Goal: Task Accomplishment & Management: Manage account settings

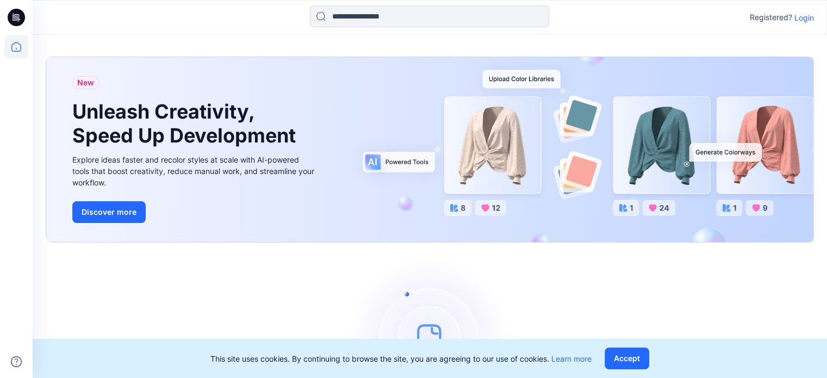
click at [801, 18] on p "Login" at bounding box center [805, 17] width 20 height 11
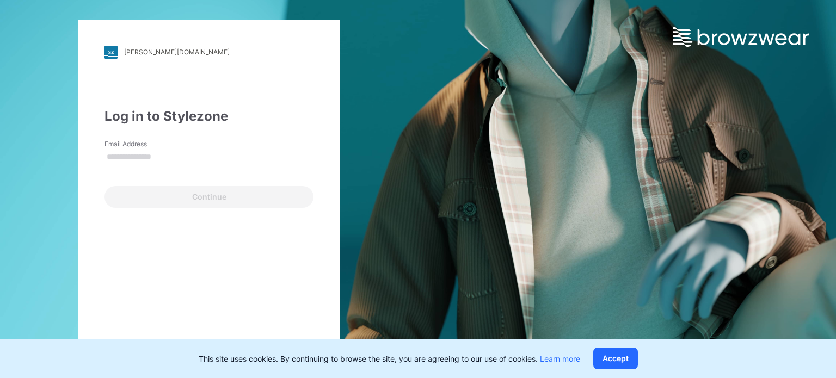
click at [191, 165] on input "Email Address" at bounding box center [208, 157] width 209 height 16
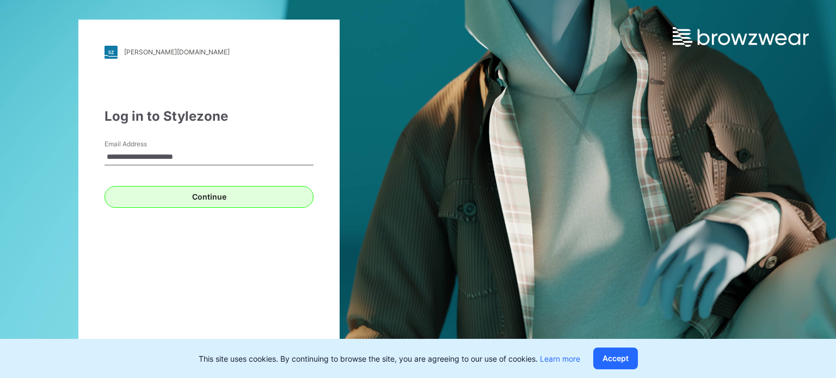
type input "**********"
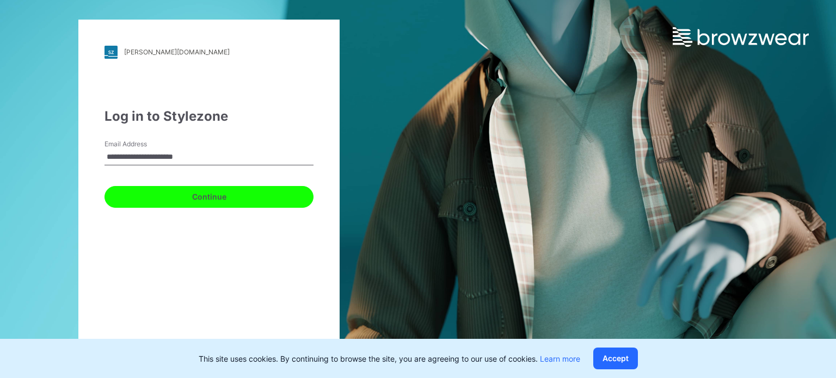
click at [164, 205] on button "Continue" at bounding box center [208, 197] width 209 height 22
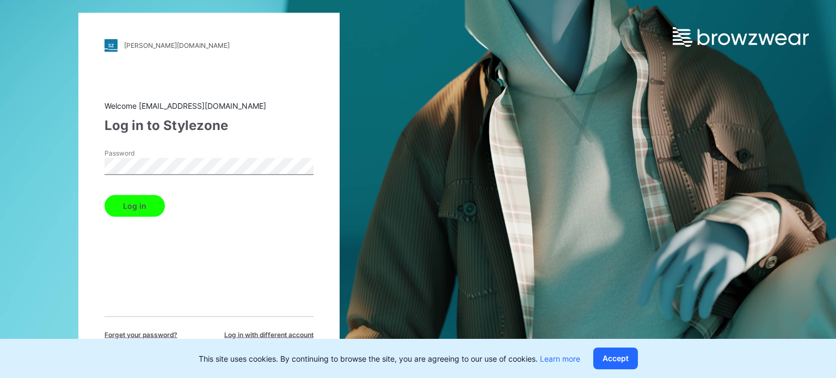
click at [104, 195] on button "Log in" at bounding box center [134, 206] width 60 height 22
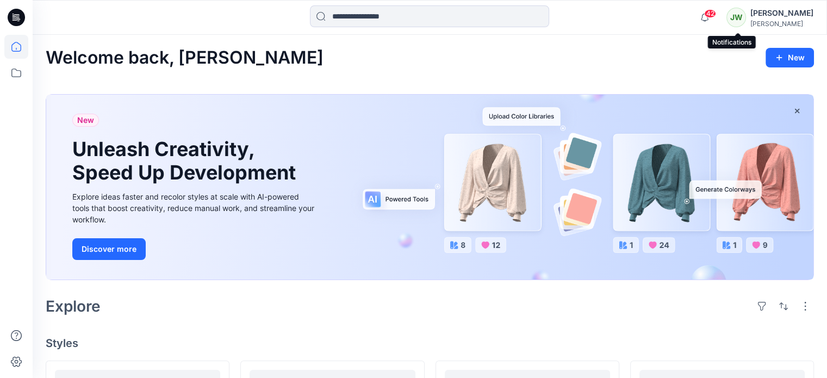
click at [716, 15] on span "42" at bounding box center [710, 13] width 12 height 9
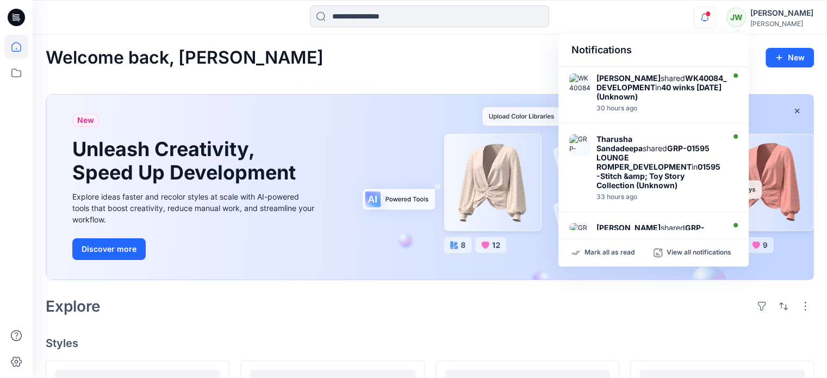
click at [715, 16] on icon "button" at bounding box center [705, 18] width 21 height 22
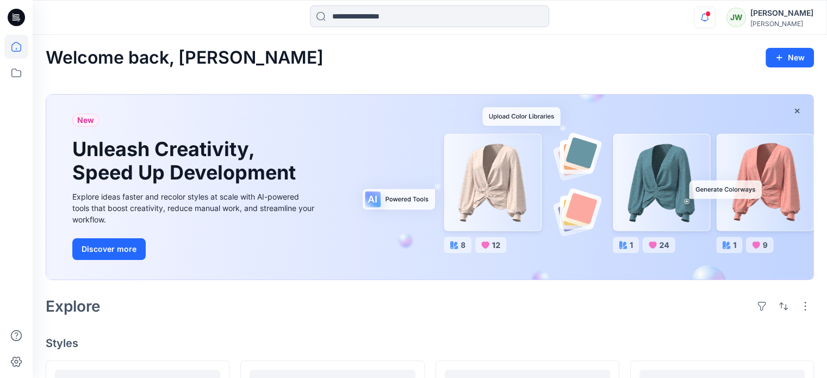
click at [715, 16] on icon "button" at bounding box center [705, 18] width 21 height 22
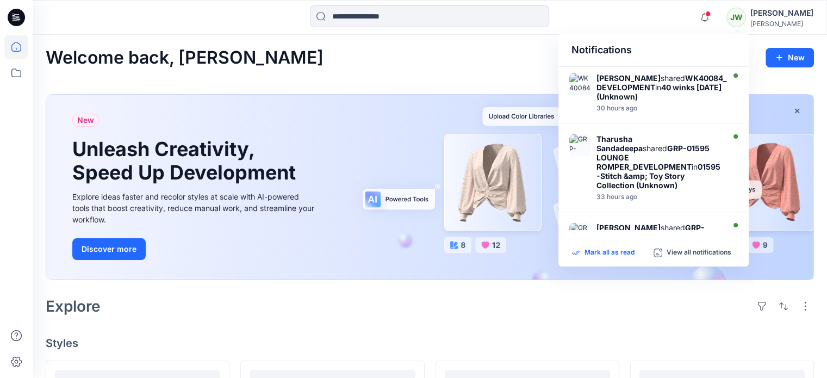
click at [627, 254] on p "Mark all as read" at bounding box center [610, 253] width 50 height 10
click at [15, 77] on icon at bounding box center [16, 73] width 24 height 24
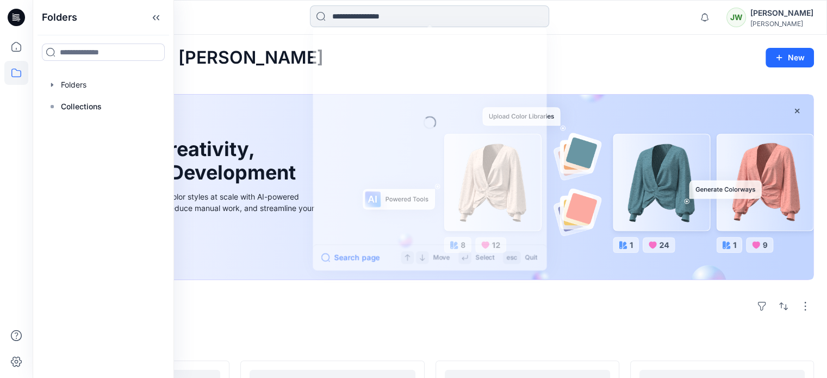
click at [390, 15] on input at bounding box center [429, 16] width 239 height 22
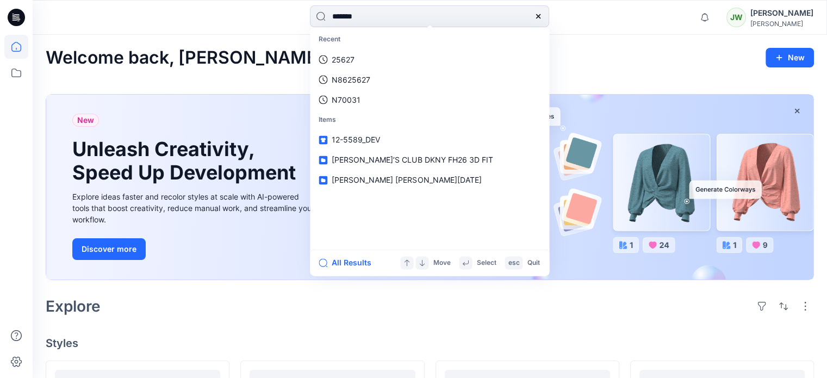
type input "*******"
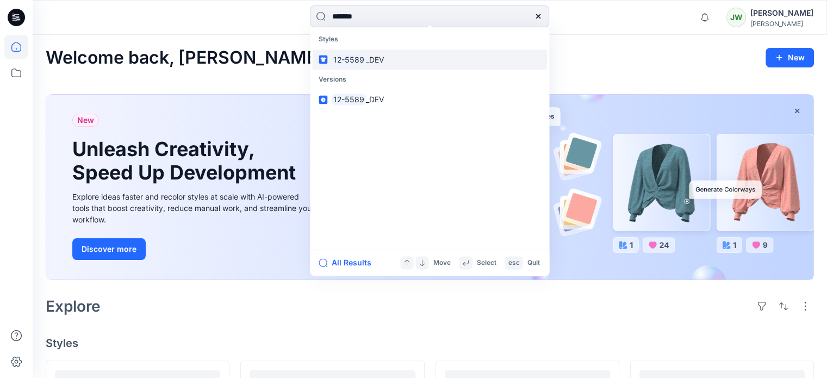
click at [366, 63] on mark "12-5589" at bounding box center [349, 59] width 34 height 13
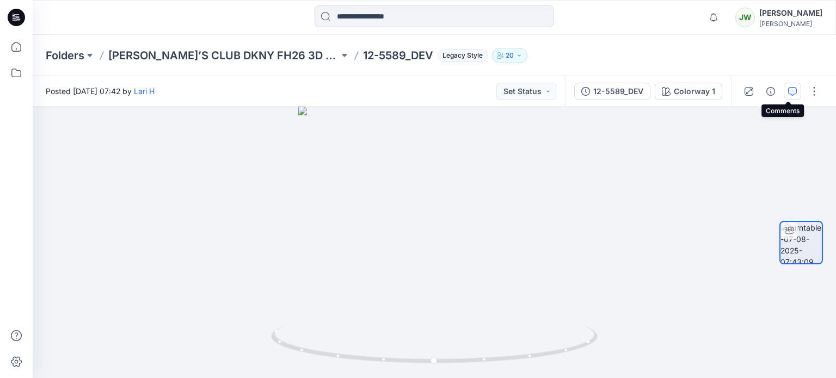
click at [791, 89] on icon "button" at bounding box center [792, 91] width 9 height 9
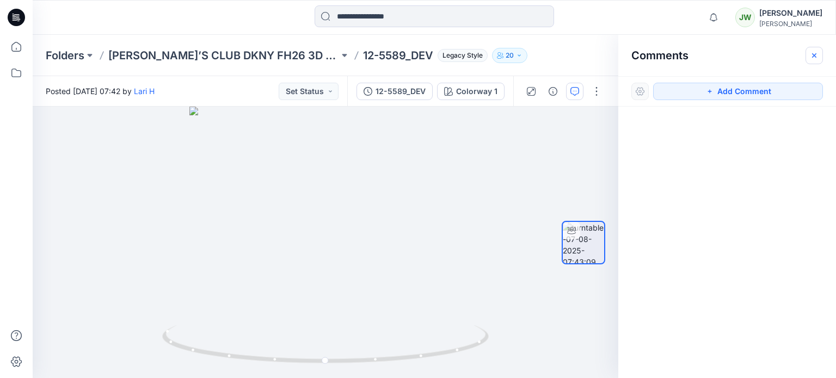
click at [818, 54] on icon "button" at bounding box center [813, 55] width 9 height 9
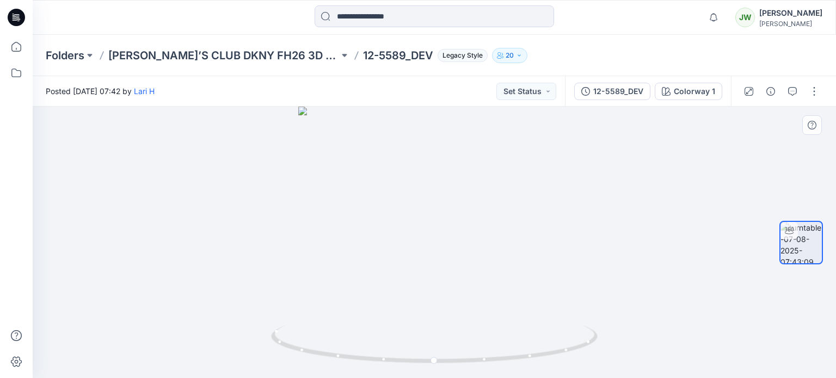
click at [422, 220] on div at bounding box center [434, 242] width 803 height 271
click at [744, 91] on icon "button" at bounding box center [748, 91] width 9 height 9
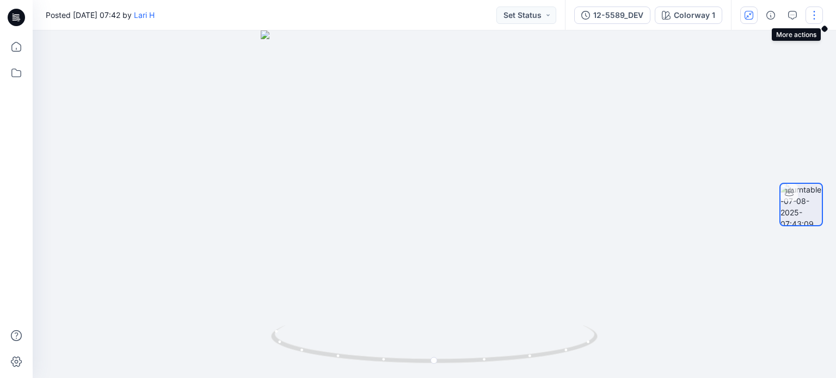
click at [809, 19] on button "button" at bounding box center [813, 15] width 17 height 17
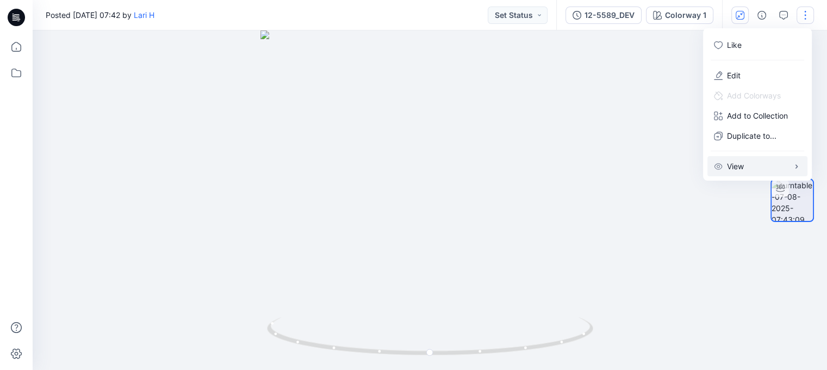
click at [743, 172] on p "View" at bounding box center [735, 165] width 17 height 11
click at [698, 283] on div at bounding box center [430, 199] width 795 height 339
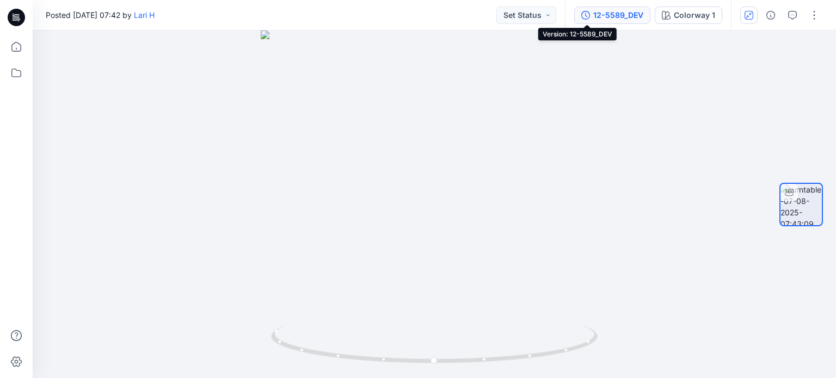
click at [607, 15] on div "12-5589_DEV" at bounding box center [618, 15] width 50 height 12
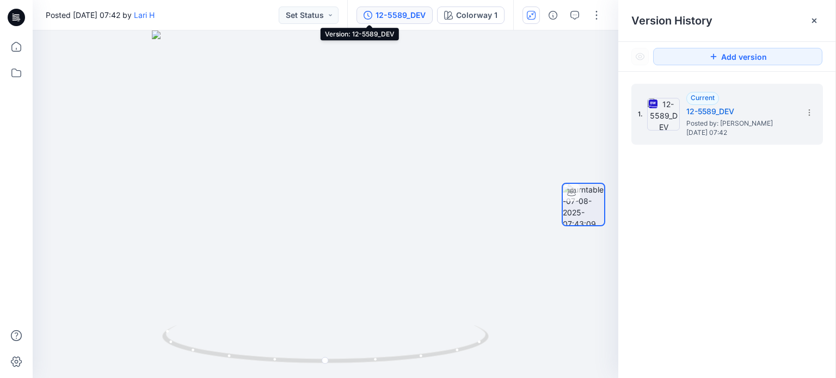
click at [375, 14] on div "12-5589_DEV" at bounding box center [400, 15] width 50 height 12
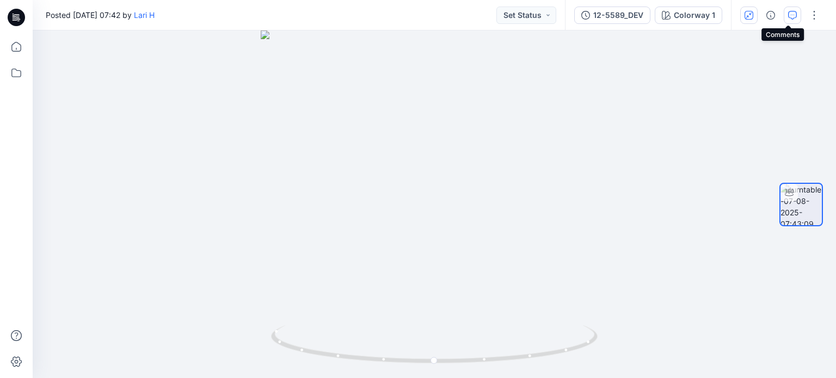
click at [788, 15] on icon "button" at bounding box center [792, 15] width 9 height 9
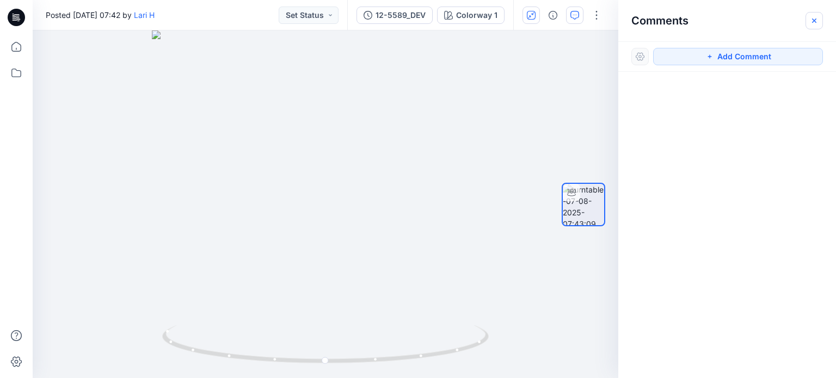
click at [813, 16] on icon "button" at bounding box center [813, 20] width 9 height 9
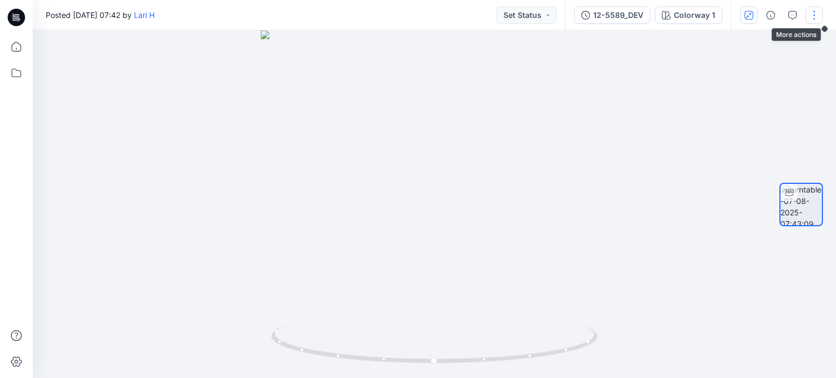
click at [811, 12] on button "button" at bounding box center [813, 15] width 17 height 17
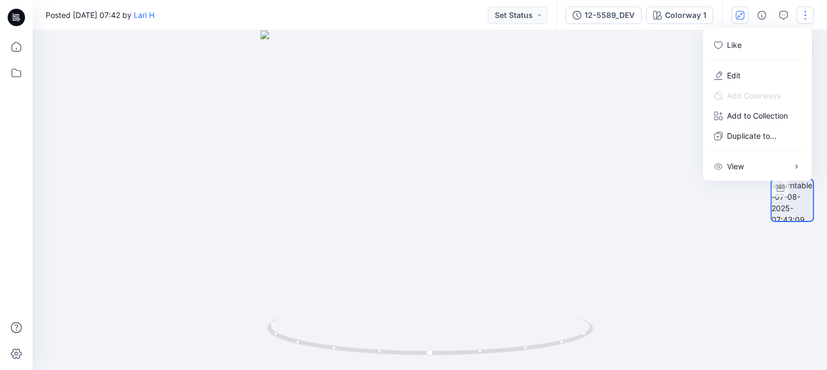
click at [655, 122] on div at bounding box center [430, 199] width 795 height 339
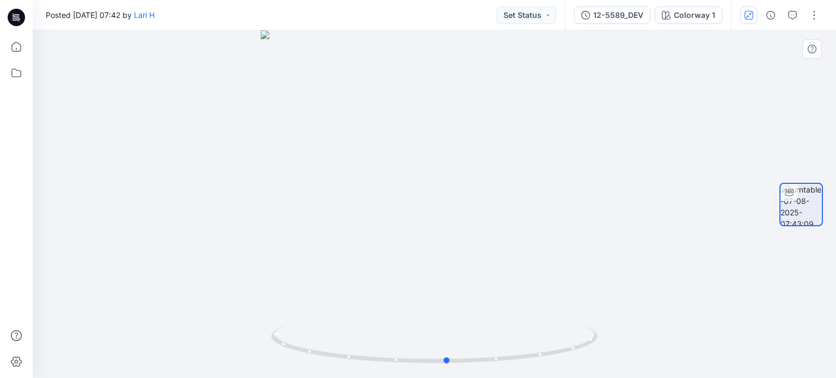
drag, startPoint x: 423, startPoint y: 302, endPoint x: 436, endPoint y: 312, distance: 16.3
click at [436, 312] on div at bounding box center [434, 204] width 803 height 348
click at [523, 20] on button "Set Status" at bounding box center [526, 15] width 60 height 17
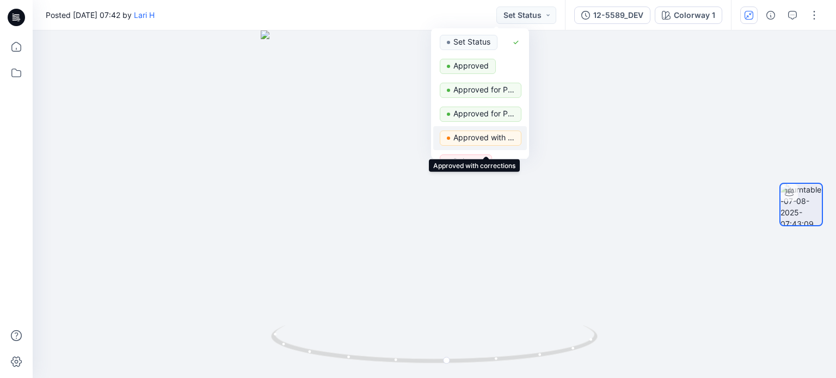
click at [501, 145] on p "Approved with corrections" at bounding box center [483, 138] width 61 height 14
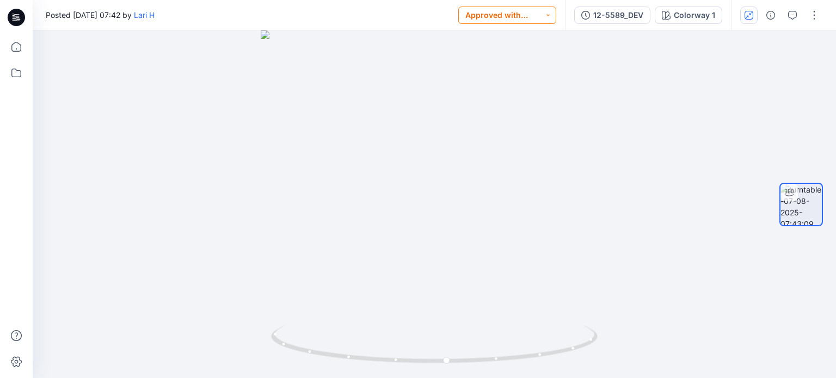
click at [524, 17] on button "Approved with corrections" at bounding box center [507, 15] width 98 height 17
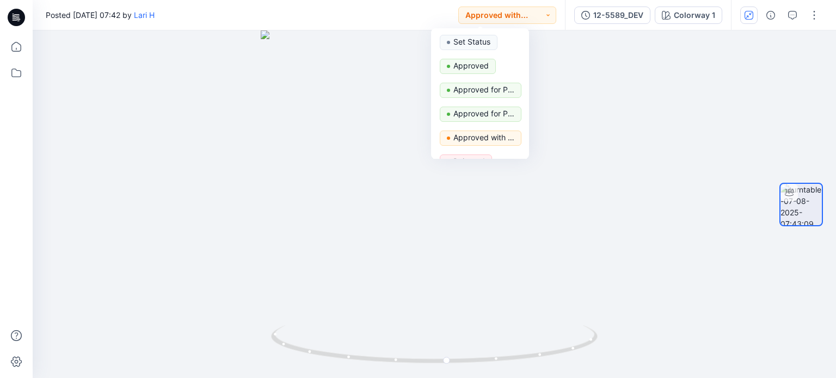
click at [344, 17] on div "Posted [DATE] 07:42 by [PERSON_NAME] Approved with corrections Set Status Appro…" at bounding box center [299, 15] width 532 height 30
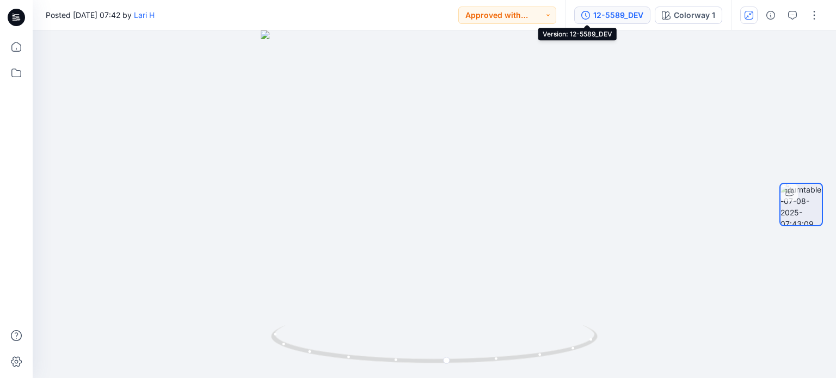
click at [593, 9] on div "12-5589_DEV" at bounding box center [618, 15] width 50 height 12
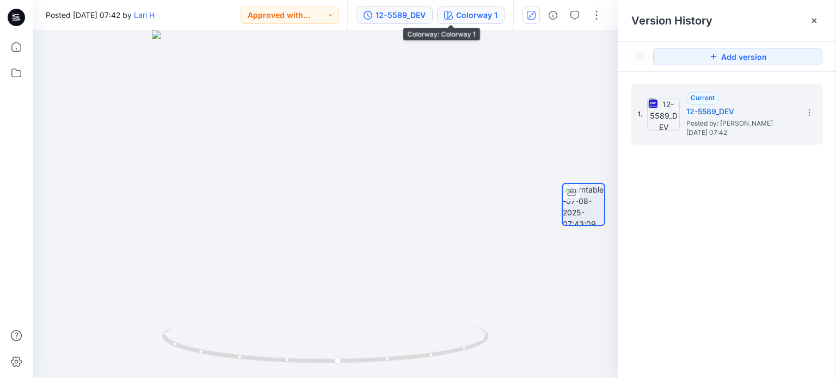
click at [466, 17] on div "Colorway 1" at bounding box center [476, 15] width 41 height 12
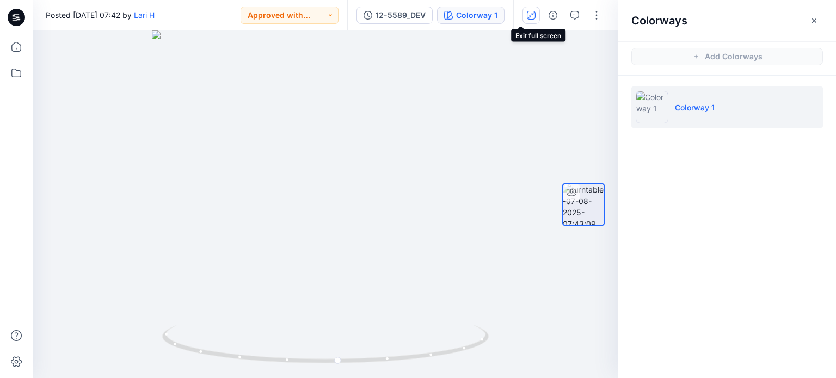
click at [528, 17] on icon "button" at bounding box center [531, 15] width 6 height 6
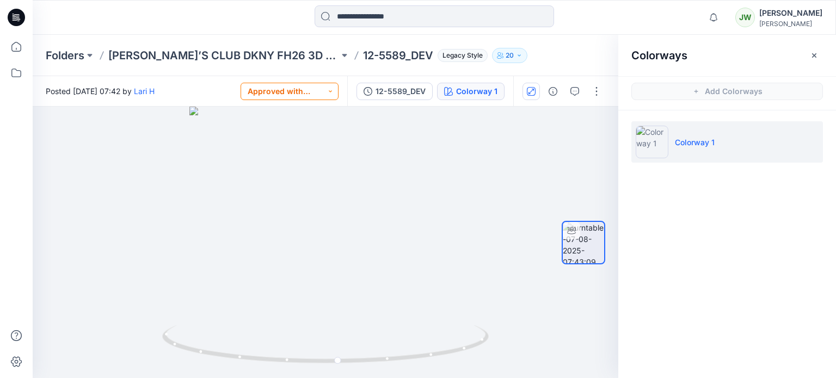
click at [306, 92] on button "Approved with corrections" at bounding box center [289, 91] width 98 height 17
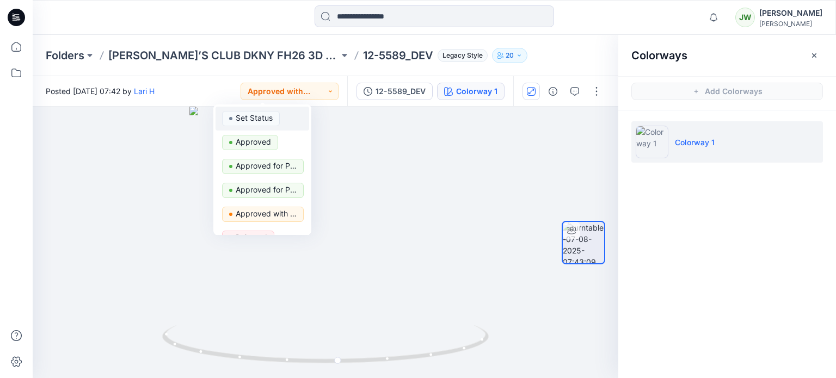
click at [273, 121] on p "Set Status" at bounding box center [254, 118] width 37 height 14
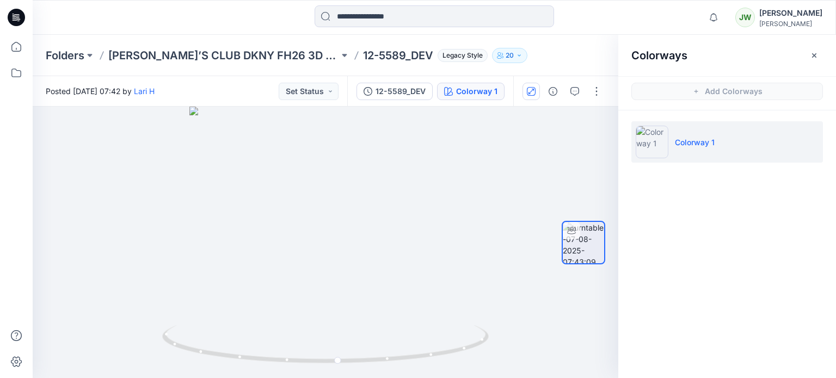
click at [505, 56] on p "20" at bounding box center [509, 56] width 8 height 12
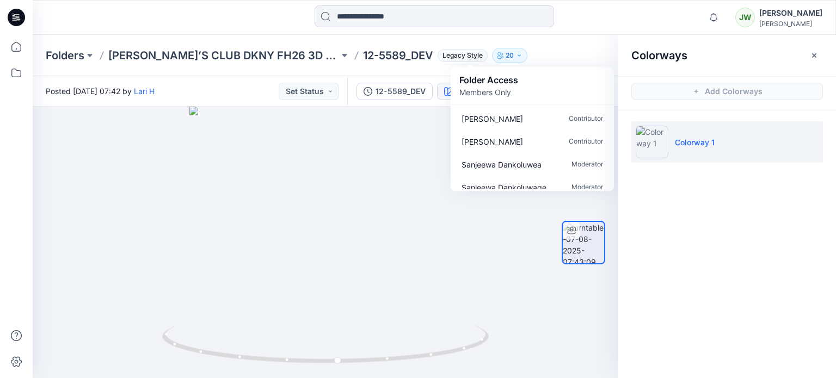
click at [319, 73] on div "Folders SAM’S CLUB DKNY FH26 3D FIT 12-5589_DEV Legacy Style 20 Folder Access M…" at bounding box center [434, 55] width 803 height 41
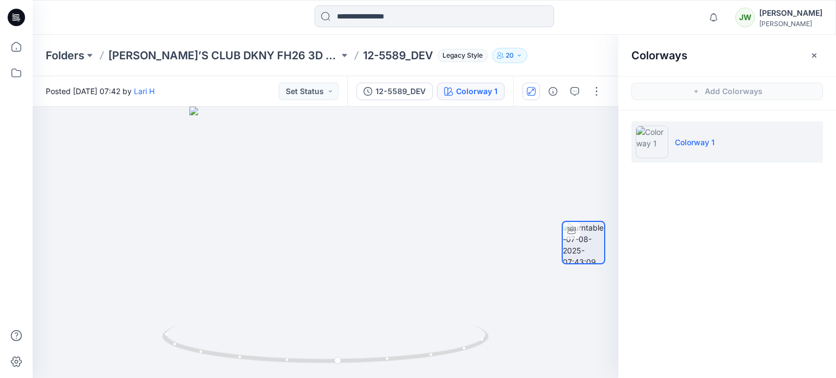
click at [689, 140] on p "Colorway 1" at bounding box center [695, 142] width 40 height 11
click at [474, 95] on div "Colorway 1" at bounding box center [476, 91] width 41 height 12
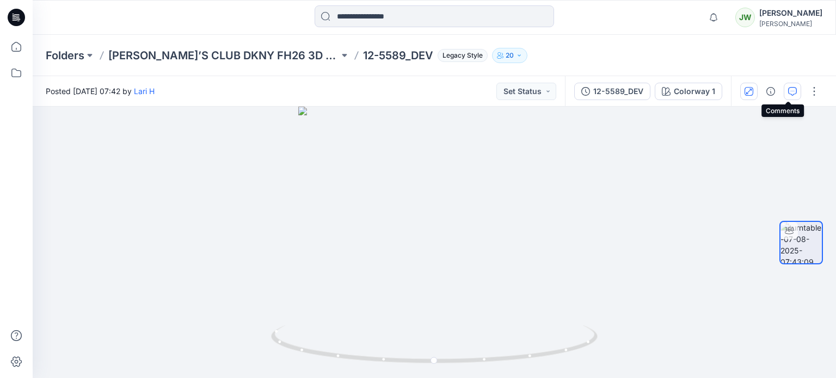
click at [795, 90] on button "button" at bounding box center [791, 91] width 17 height 17
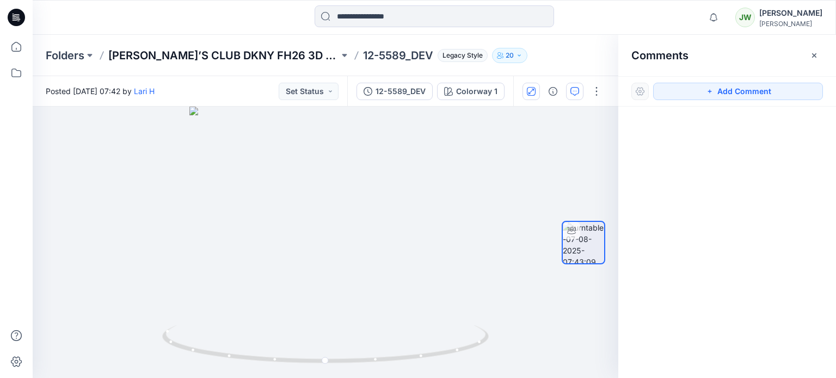
click at [208, 52] on p "[PERSON_NAME]’S CLUB DKNY FH26 3D FIT" at bounding box center [223, 55] width 231 height 15
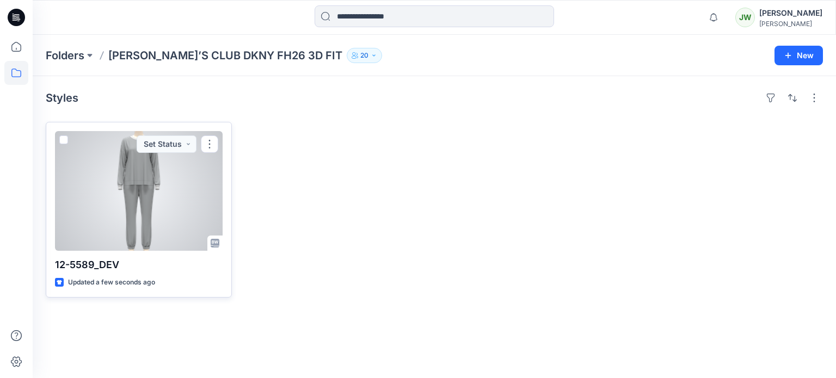
click at [155, 288] on p "Updated a few seconds ago" at bounding box center [111, 282] width 87 height 11
click at [72, 288] on div "Updated a few seconds ago" at bounding box center [139, 282] width 168 height 11
click at [135, 217] on div at bounding box center [139, 191] width 168 height 120
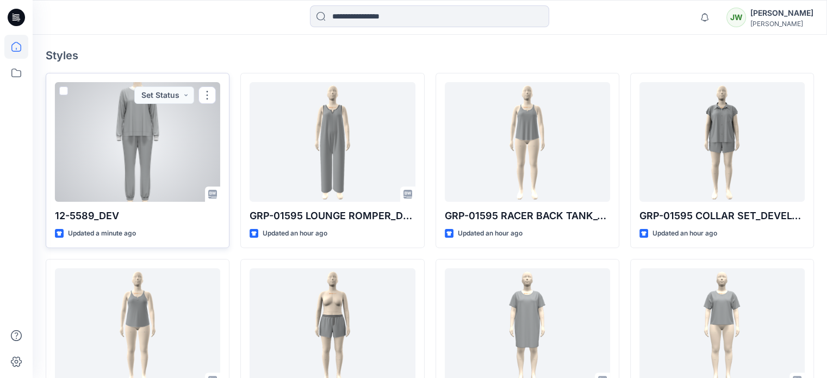
scroll to position [287, 0]
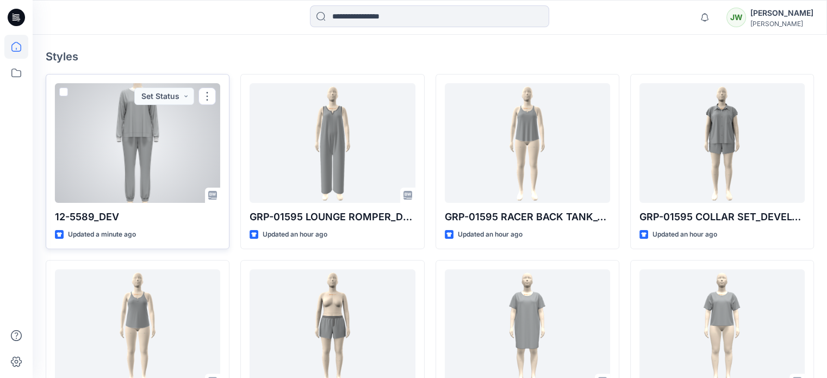
click at [154, 189] on div at bounding box center [137, 143] width 165 height 120
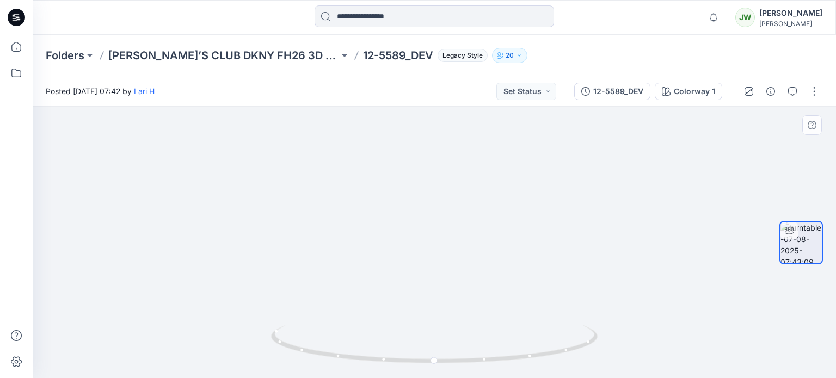
drag, startPoint x: 711, startPoint y: 213, endPoint x: 361, endPoint y: 220, distance: 350.4
click at [366, 222] on img at bounding box center [434, 134] width 722 height 487
drag, startPoint x: 387, startPoint y: 218, endPoint x: 756, endPoint y: 214, distance: 368.8
click at [698, 217] on img at bounding box center [434, 134] width 722 height 489
click at [814, 86] on button "button" at bounding box center [813, 91] width 17 height 17
